Goal: Information Seeking & Learning: Learn about a topic

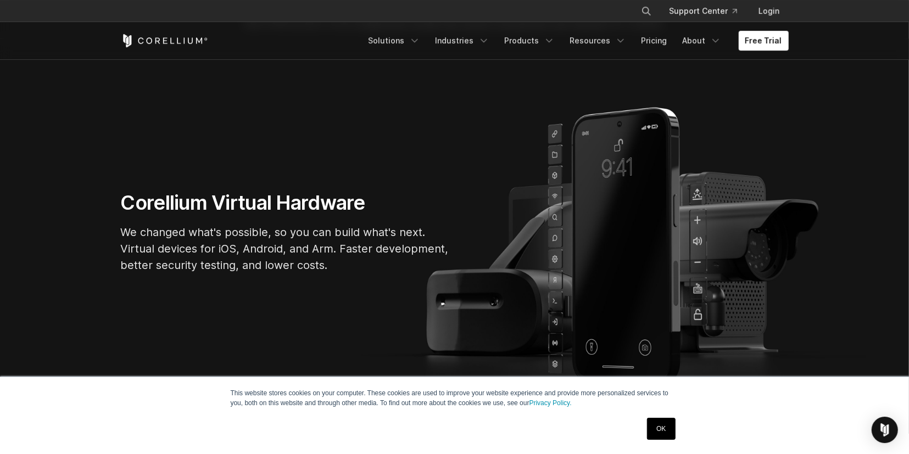
scroll to position [57, 0]
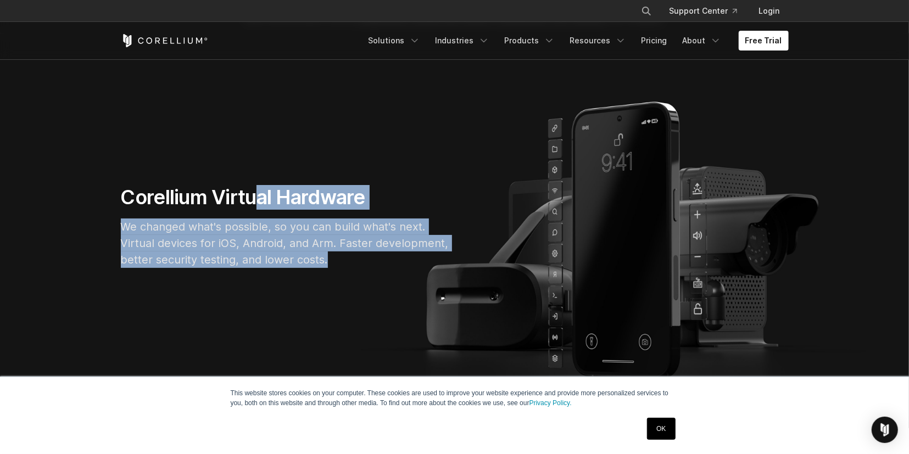
drag, startPoint x: 257, startPoint y: 194, endPoint x: 370, endPoint y: 267, distance: 134.5
click at [375, 270] on div "Corellium Virtual Hardware We changed what's possible, so you can build what's …" at bounding box center [285, 231] width 351 height 92
click at [370, 267] on p "We changed what's possible, so you can build what's next. Virtual devices for i…" at bounding box center [285, 243] width 329 height 49
drag, startPoint x: 370, startPoint y: 267, endPoint x: 138, endPoint y: 204, distance: 239.6
click at [138, 204] on div "Corellium Virtual Hardware We changed what's possible, so you can build what's …" at bounding box center [285, 231] width 351 height 92
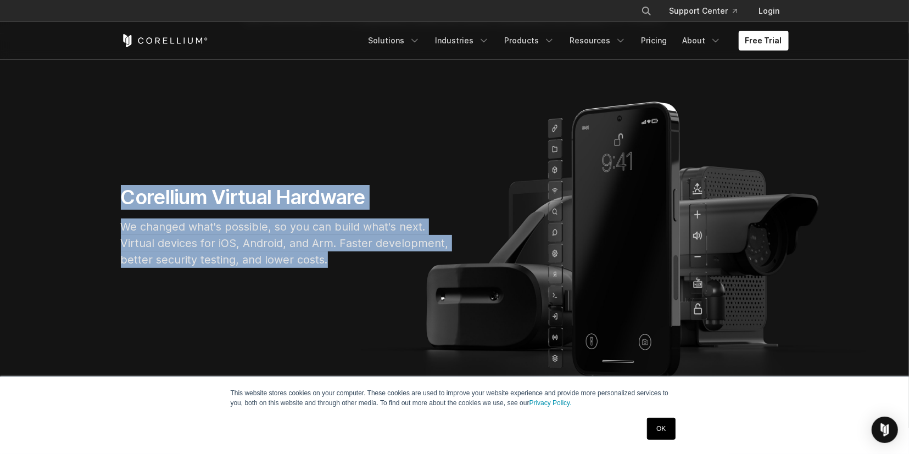
click at [138, 204] on h1 "Corellium Virtual Hardware" at bounding box center [285, 197] width 329 height 25
drag, startPoint x: 124, startPoint y: 198, endPoint x: 367, endPoint y: 270, distance: 254.3
click at [367, 270] on div "Corellium Virtual Hardware We changed what's possible, so you can build what's …" at bounding box center [285, 231] width 351 height 92
drag, startPoint x: 367, startPoint y: 270, endPoint x: 111, endPoint y: 193, distance: 267.7
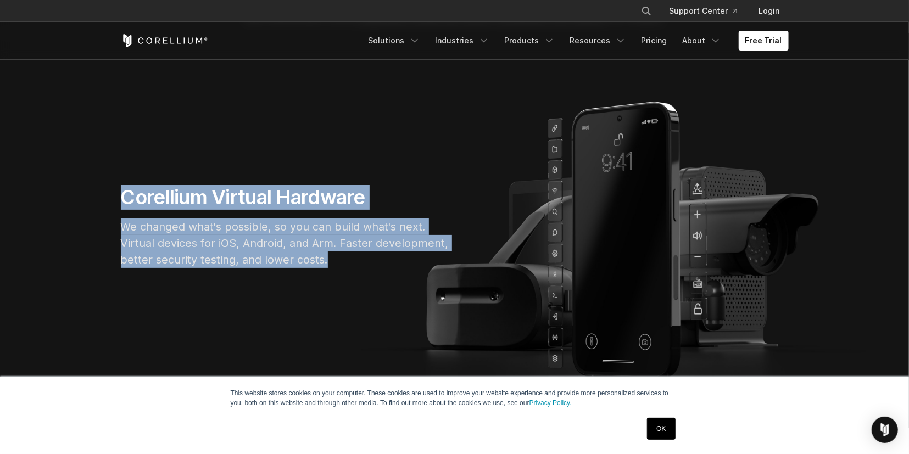
click at [114, 195] on div "Corellium Virtual Hardware We changed what's possible, so you can build what's …" at bounding box center [285, 231] width 351 height 92
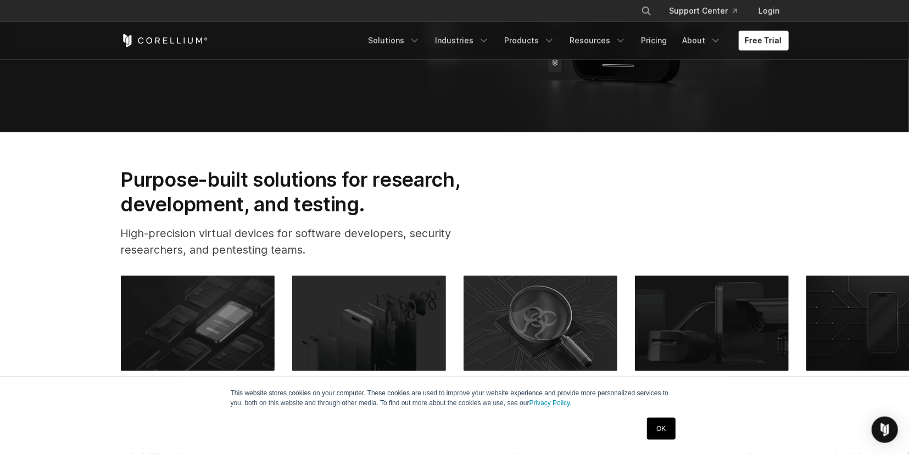
scroll to position [457, 0]
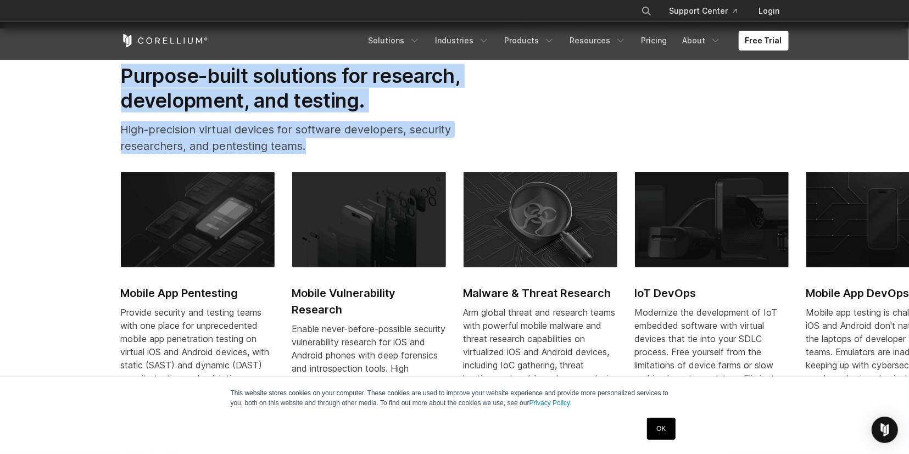
drag, startPoint x: 113, startPoint y: 71, endPoint x: 204, endPoint y: 365, distance: 308.1
click at [204, 367] on section "Purpose-built solutions for research, development, and testing. High-precision …" at bounding box center [454, 260] width 909 height 462
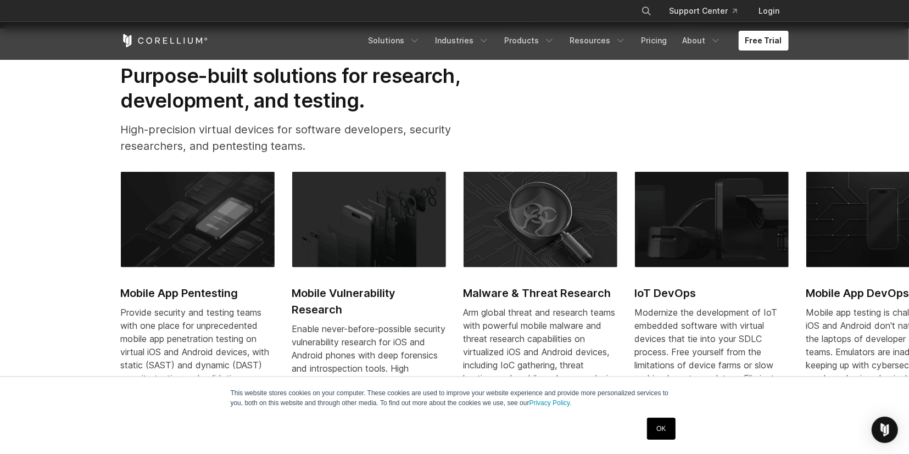
click at [84, 286] on section "Purpose-built solutions for research, development, and testing. High-precision …" at bounding box center [454, 260] width 909 height 462
drag, startPoint x: 102, startPoint y: 288, endPoint x: 281, endPoint y: 334, distance: 185.0
click at [281, 334] on section "Purpose-built solutions for research, development, and testing. High-precision …" at bounding box center [454, 260] width 909 height 462
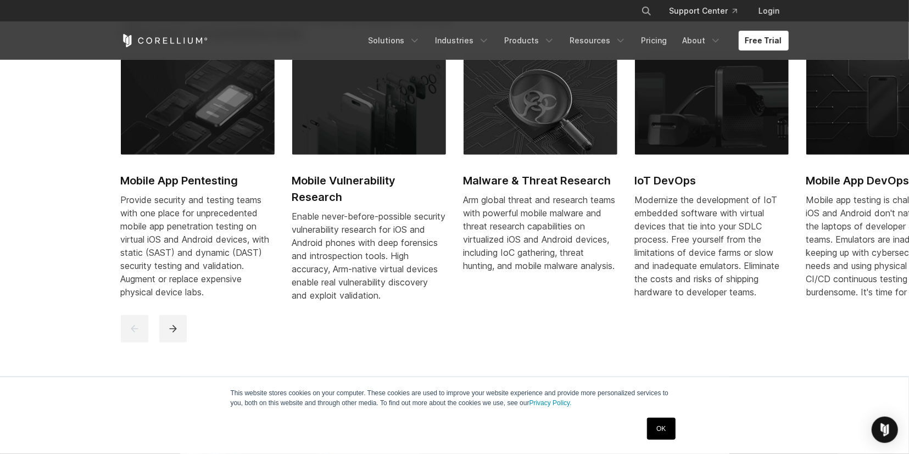
scroll to position [571, 0]
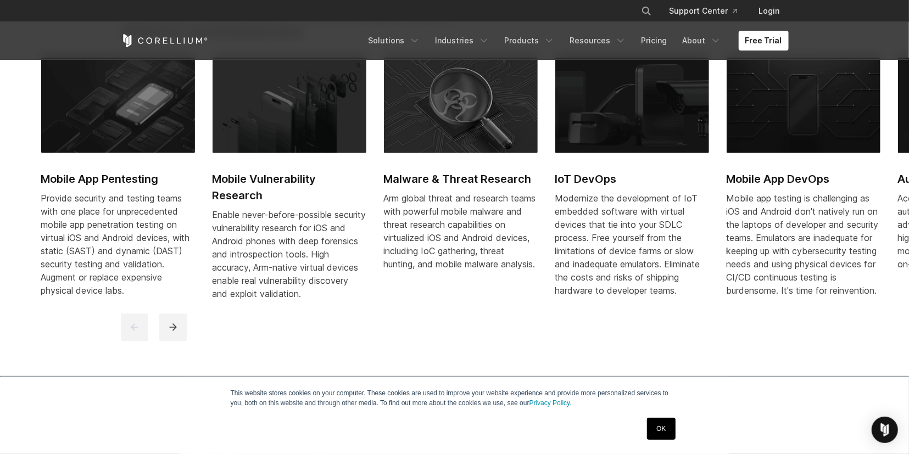
drag, startPoint x: 285, startPoint y: 301, endPoint x: 207, endPoint y: 245, distance: 96.0
click at [207, 245] on div "Mobile App Pentesting Provide security and testing teams with one place for unp…" at bounding box center [640, 186] width 1199 height 256
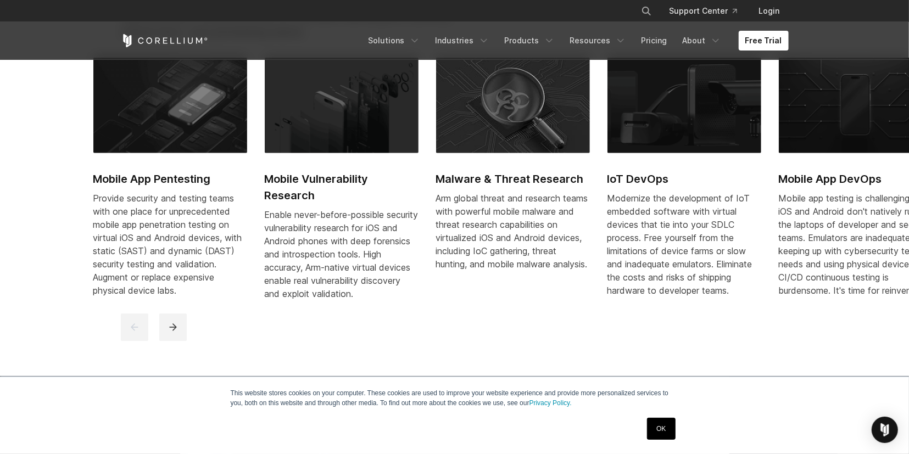
drag, startPoint x: 294, startPoint y: 172, endPoint x: 247, endPoint y: 231, distance: 75.4
click at [247, 231] on div "Mobile App Pentesting Provide security and testing teams with one place for unp…" at bounding box center [692, 186] width 1199 height 256
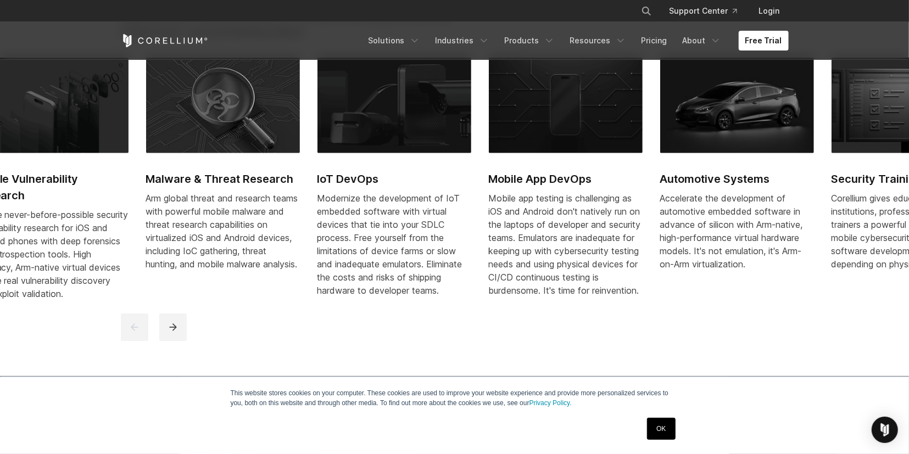
drag, startPoint x: 493, startPoint y: 188, endPoint x: 143, endPoint y: 185, distance: 349.8
click at [146, 185] on link "Malware & Threat Research Arm global threat and research teams with powerful mo…" at bounding box center [223, 171] width 154 height 226
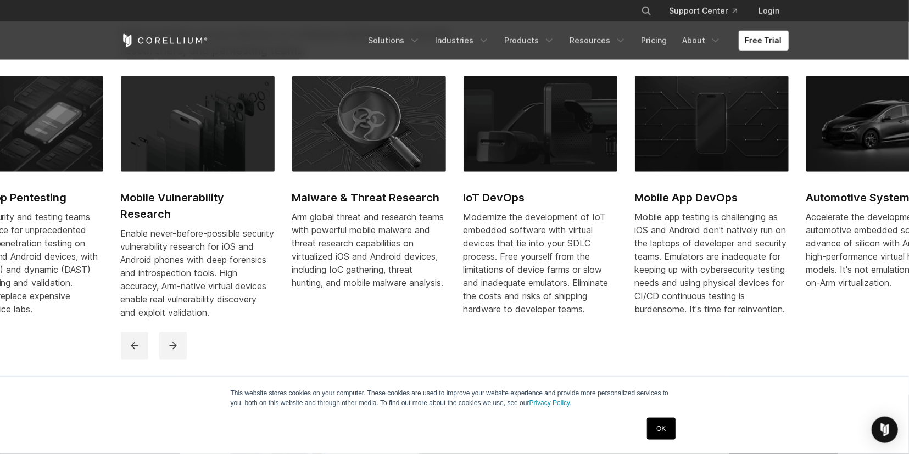
scroll to position [514, 0]
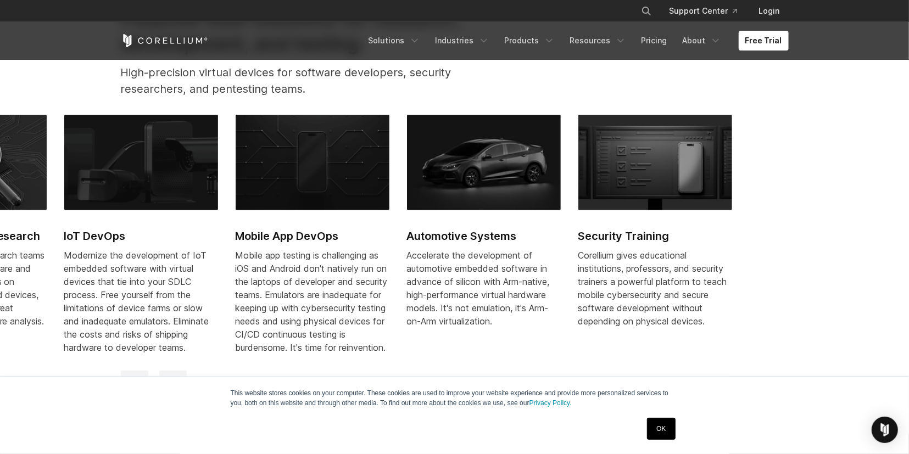
drag, startPoint x: 768, startPoint y: 165, endPoint x: 362, endPoint y: 169, distance: 405.8
click at [364, 169] on img at bounding box center [313, 163] width 154 height 96
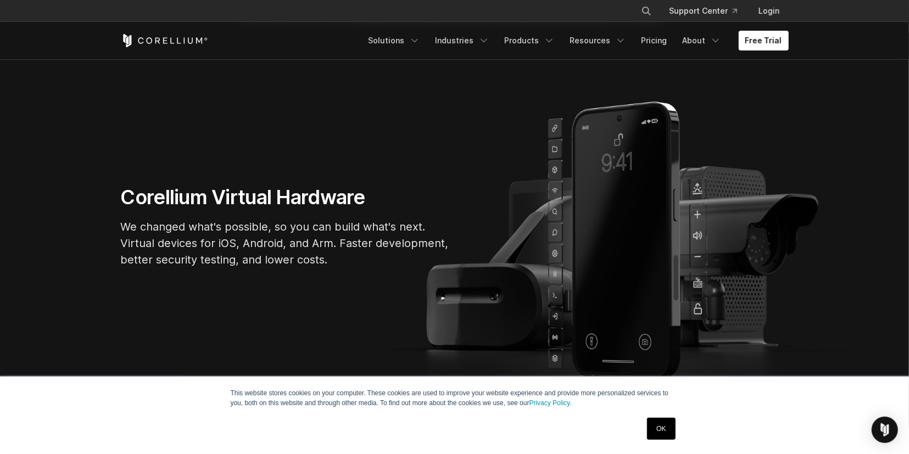
scroll to position [0, 0]
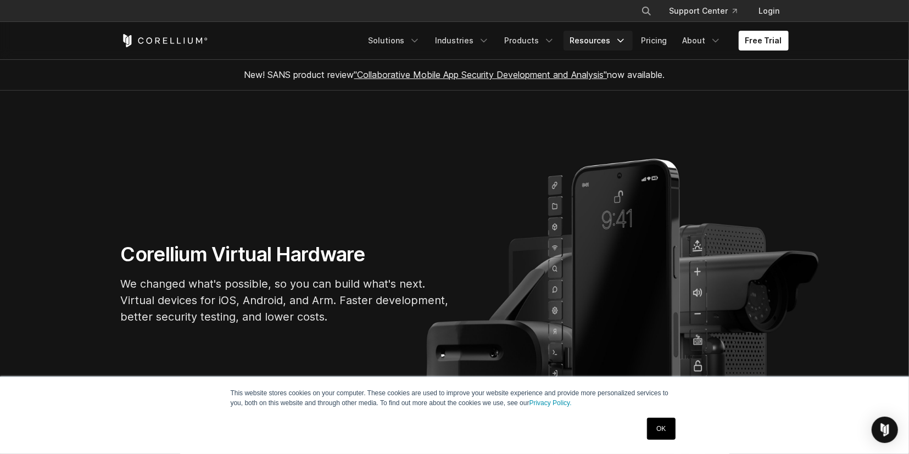
click at [589, 40] on link "Resources" at bounding box center [597, 41] width 69 height 20
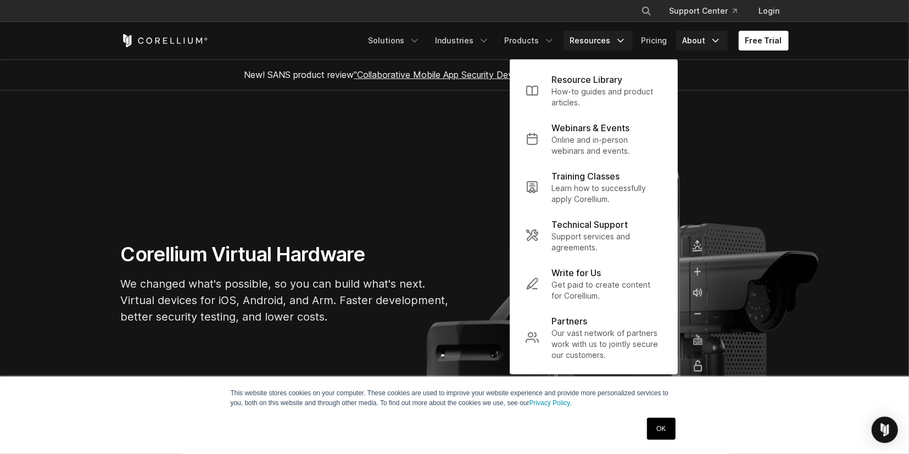
click at [698, 38] on link "About" at bounding box center [702, 41] width 52 height 20
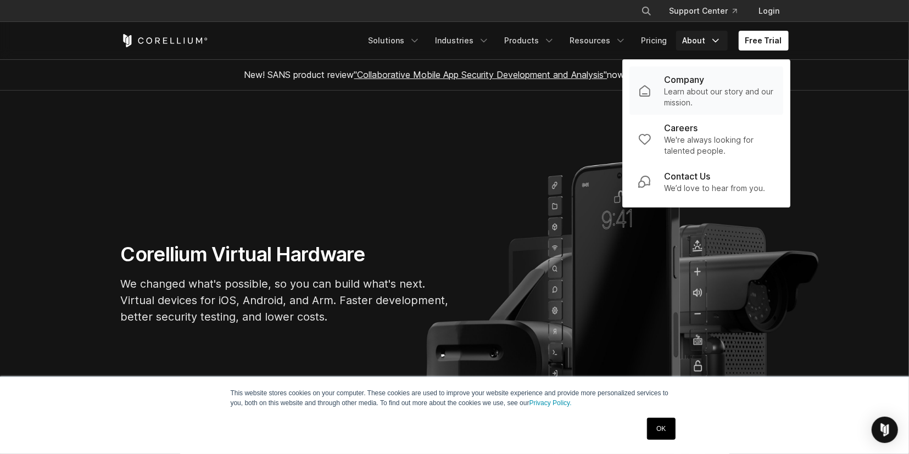
click at [676, 80] on p "Company" at bounding box center [684, 79] width 40 height 13
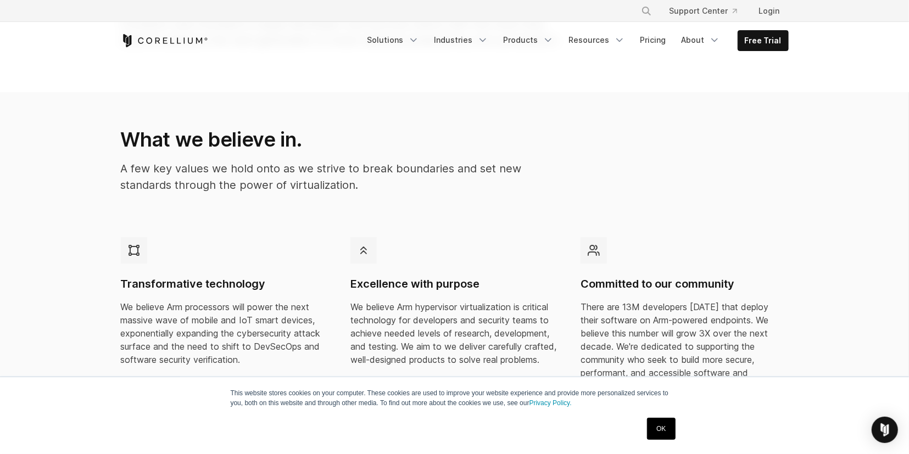
scroll to position [286, 0]
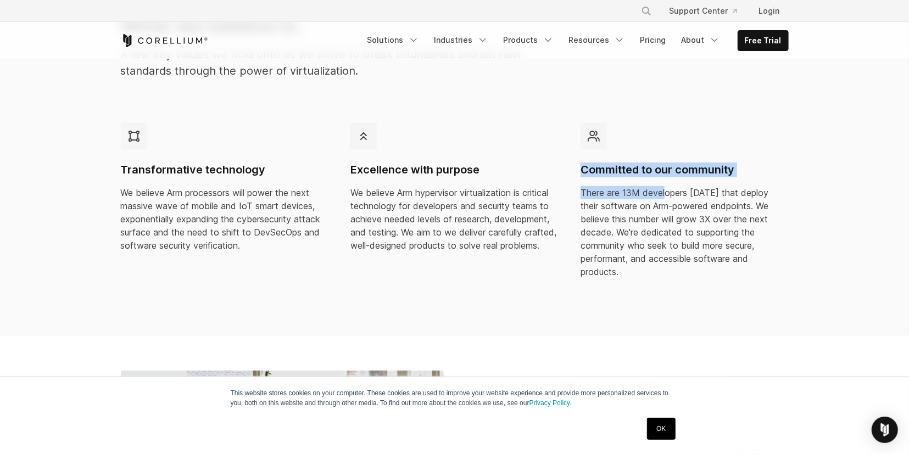
drag, startPoint x: 391, startPoint y: 265, endPoint x: 668, endPoint y: 220, distance: 280.5
click at [669, 208] on div "Transformative technology We believe Arm processors will power the next massive…" at bounding box center [455, 211] width 690 height 195
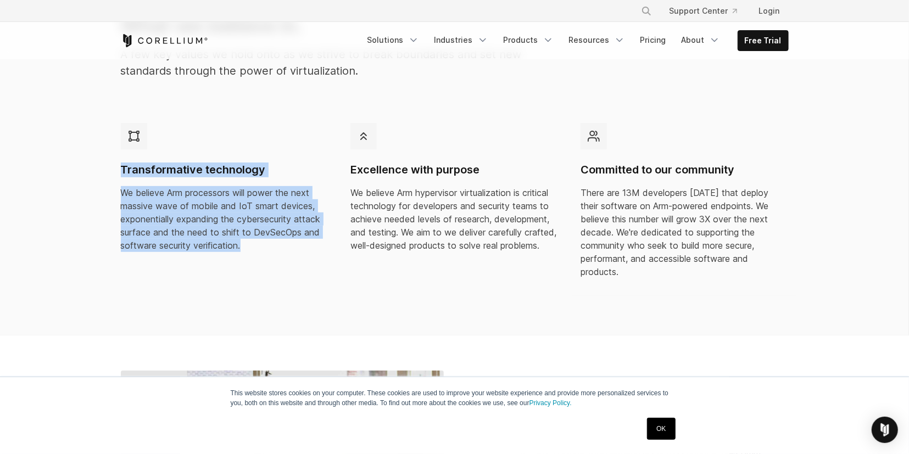
drag, startPoint x: 737, startPoint y: 272, endPoint x: 88, endPoint y: 166, distance: 657.5
click at [88, 166] on section "What we believe in. A few key values we hold onto as we strive to break boundar…" at bounding box center [454, 156] width 909 height 357
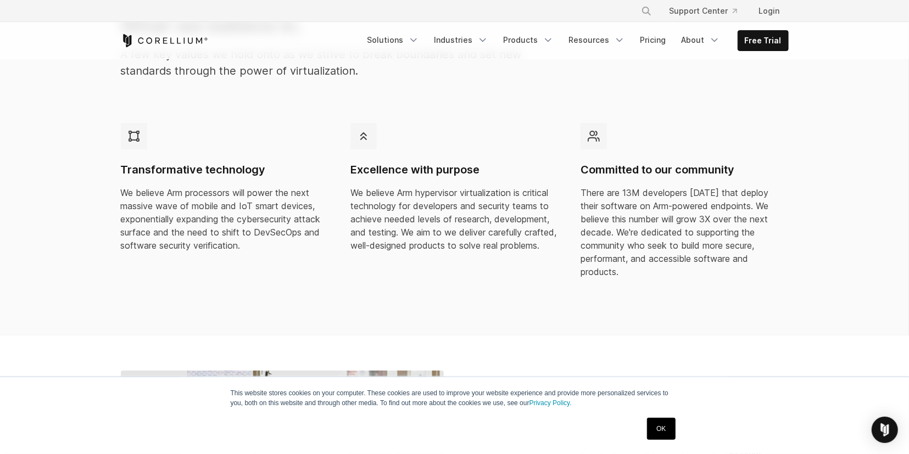
click at [88, 166] on section "What we believe in. A few key values we hold onto as we strive to break boundar…" at bounding box center [454, 156] width 909 height 357
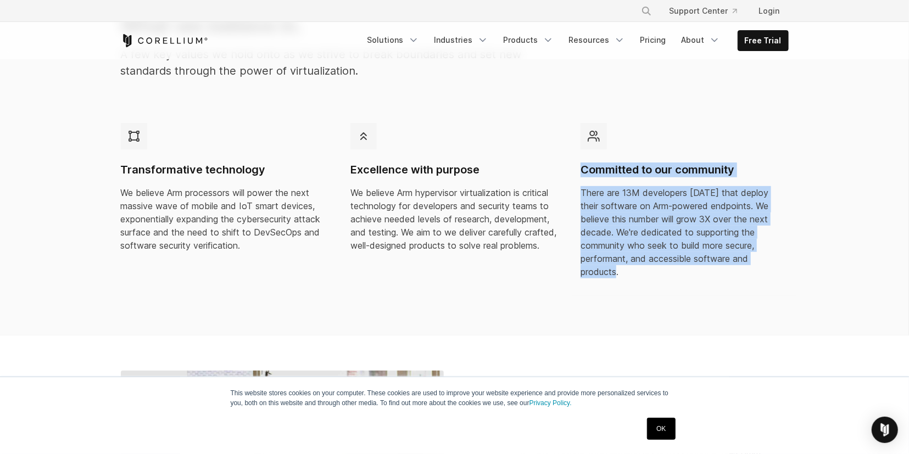
drag, startPoint x: 88, startPoint y: 166, endPoint x: 723, endPoint y: 266, distance: 642.0
click at [723, 266] on section "What we believe in. A few key values we hold onto as we strive to break boundar…" at bounding box center [454, 156] width 909 height 357
click at [723, 266] on div "Committed to our community There are 13M developers today that deploy their sof…" at bounding box center [685, 205] width 226 height 182
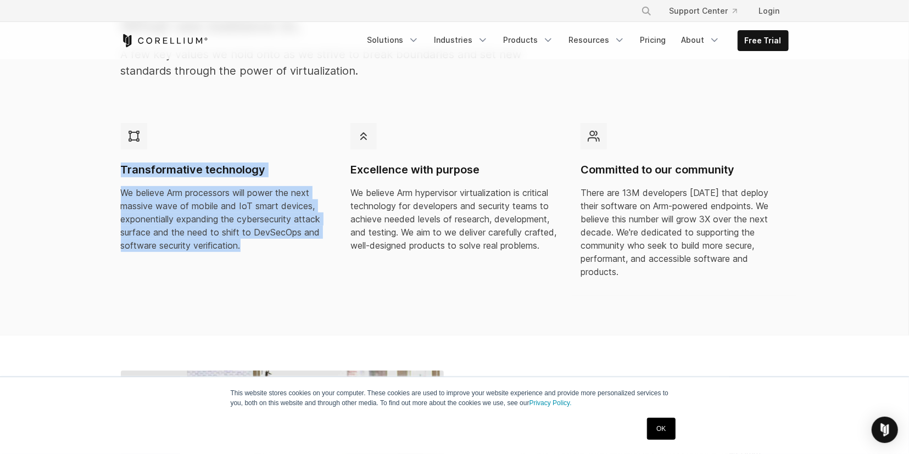
drag, startPoint x: 723, startPoint y: 266, endPoint x: 69, endPoint y: 152, distance: 663.3
click at [69, 152] on section "What we believe in. A few key values we hold onto as we strive to break boundar…" at bounding box center [454, 156] width 909 height 357
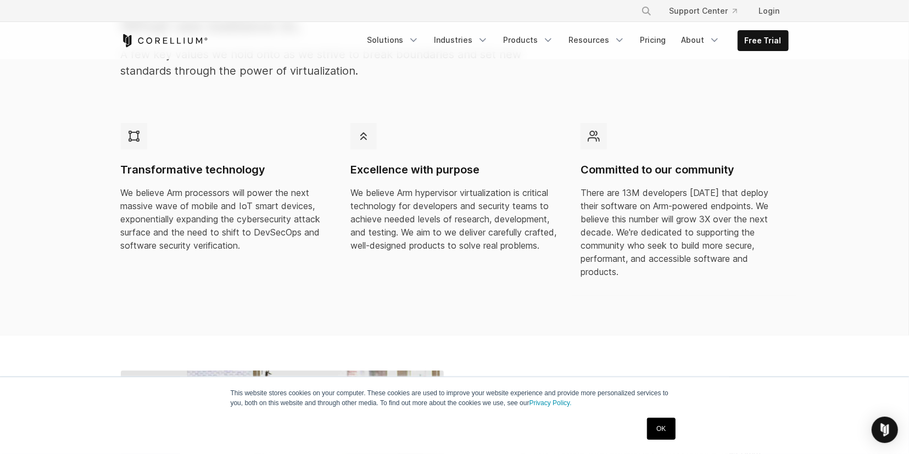
click at [69, 152] on section "What we believe in. A few key values we hold onto as we strive to break boundar…" at bounding box center [454, 156] width 909 height 357
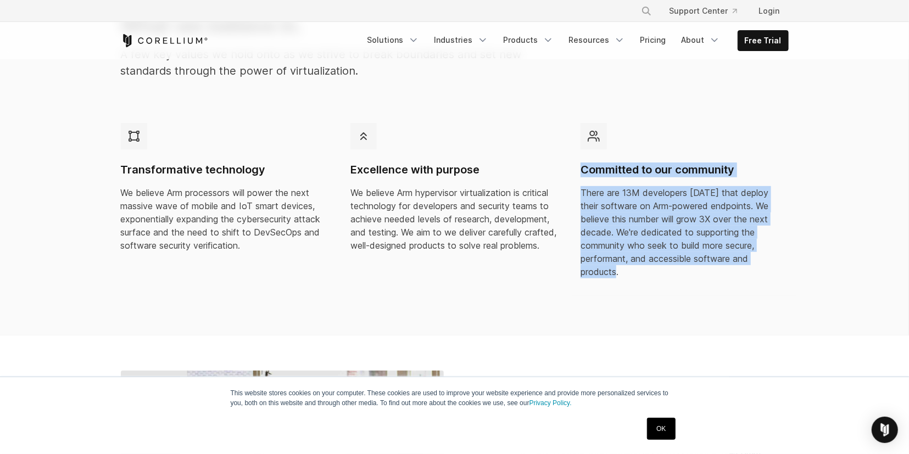
drag, startPoint x: 69, startPoint y: 152, endPoint x: 734, endPoint y: 260, distance: 673.0
click at [733, 258] on section "What we believe in. A few key values we hold onto as we strive to break boundar…" at bounding box center [454, 156] width 909 height 357
click at [734, 260] on p "There are 13M developers today that deploy their software on Arm-powered endpoi…" at bounding box center [684, 232] width 208 height 92
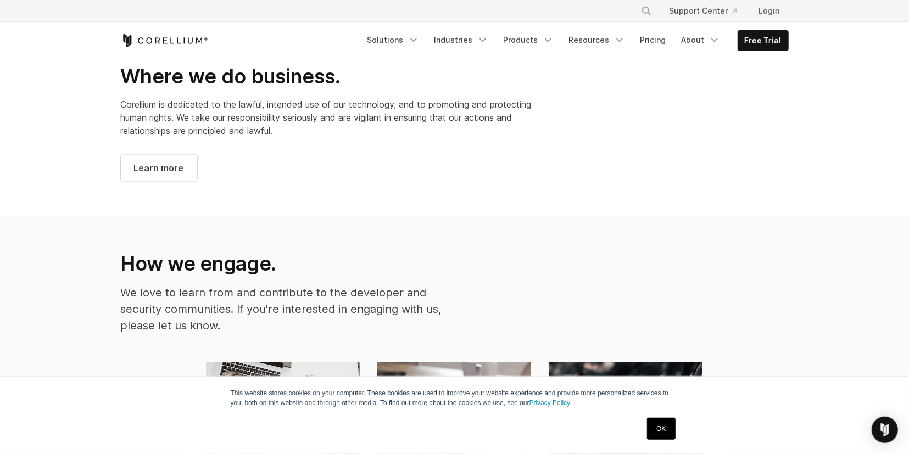
scroll to position [1028, 0]
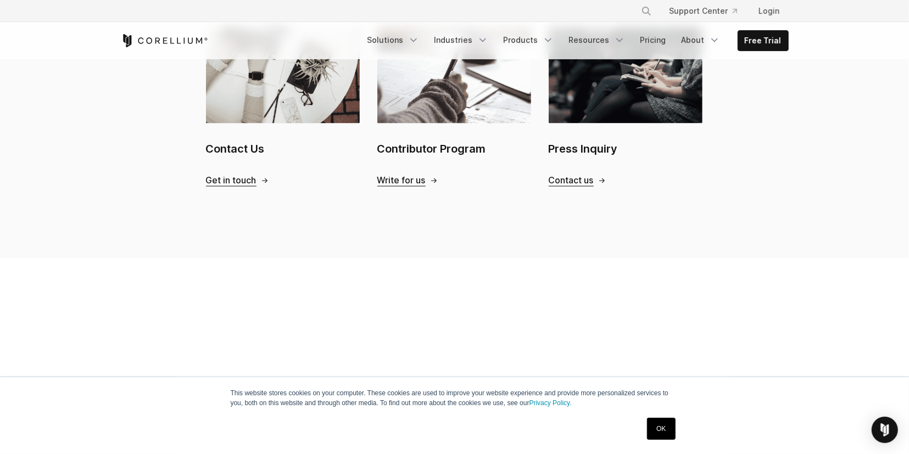
click at [326, 189] on div "Contact Us Get in touch Contributor Program Write for us Press Inquiry" at bounding box center [455, 121] width 690 height 204
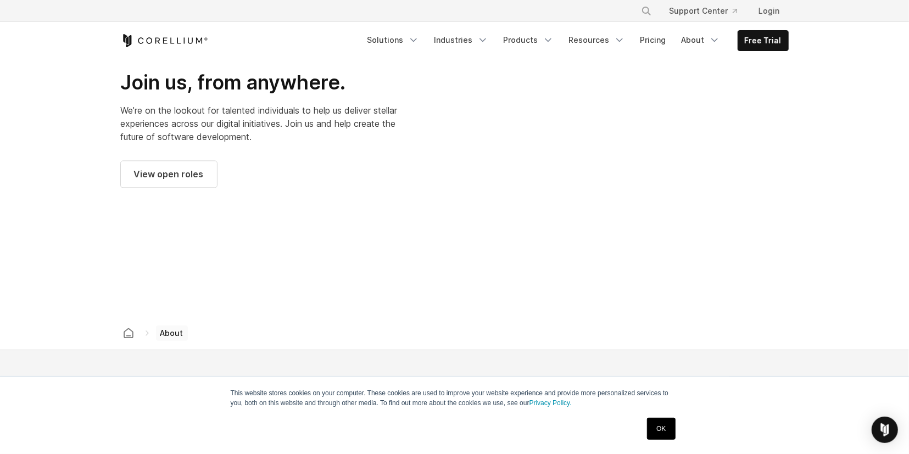
scroll to position [1542, 0]
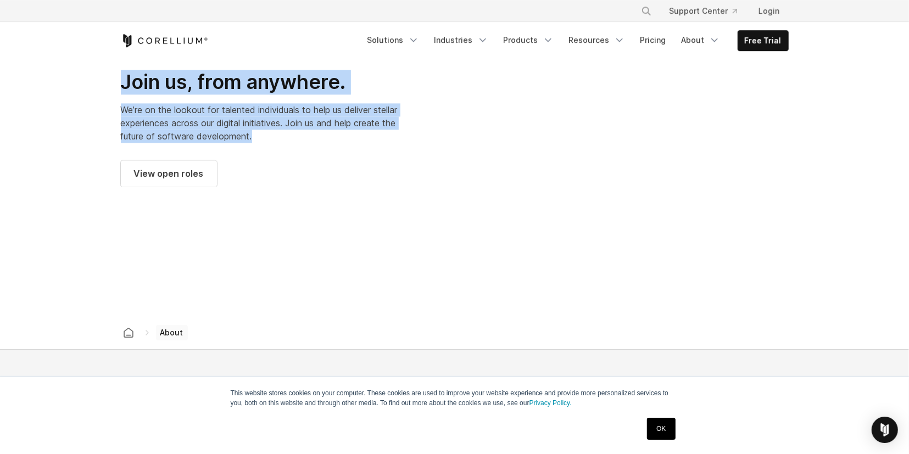
drag, startPoint x: 309, startPoint y: 130, endPoint x: 132, endPoint y: 63, distance: 189.6
click at [114, 70] on div "Join us, from anywhere. We’re on the lookout for talented individuals to help u…" at bounding box center [282, 128] width 345 height 117
